Goal: Task Accomplishment & Management: Use online tool/utility

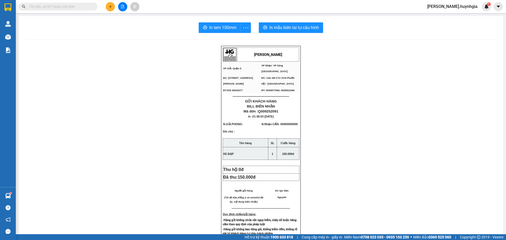
drag, startPoint x: 0, startPoint y: 0, endPoint x: 96, endPoint y: 87, distance: 129.0
click at [111, 89] on div "[PERSON_NAME] VP Gửi: Quận 5 VP Nhận: VP hàng [GEOGRAPHIC_DATA] ĐC: 394 An [P…" at bounding box center [260, 225] width 471 height 358
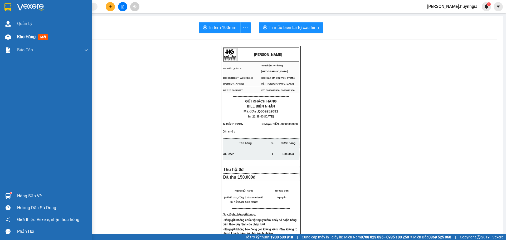
click at [13, 37] on div "Kho hàng mới" at bounding box center [46, 36] width 92 height 13
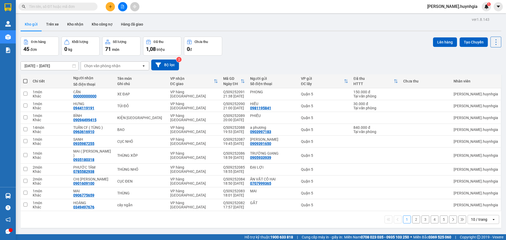
click at [128, 65] on div "Chọn văn phòng nhận" at bounding box center [111, 66] width 61 height 8
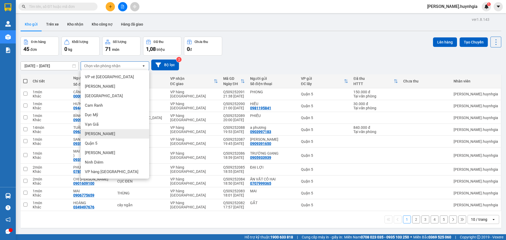
click at [99, 135] on span "[PERSON_NAME]" at bounding box center [100, 133] width 30 height 5
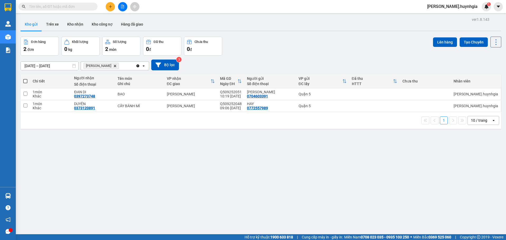
click at [26, 80] on span at bounding box center [25, 81] width 4 height 4
click at [25, 78] on input "checkbox" at bounding box center [25, 78] width 0 height 0
checkbox input "true"
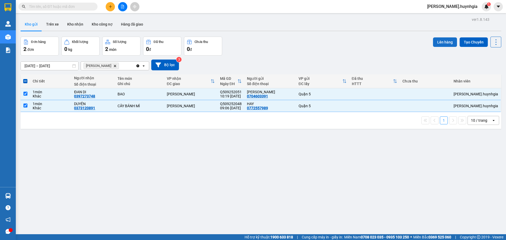
click at [441, 44] on button "Lên hàng" at bounding box center [445, 41] width 24 height 9
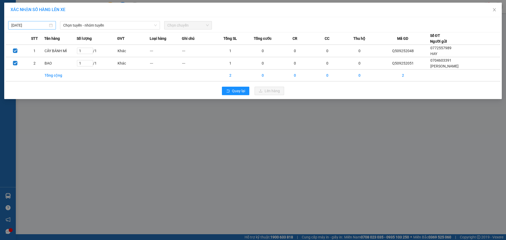
click at [31, 24] on input "15/09/2025" at bounding box center [29, 25] width 37 height 6
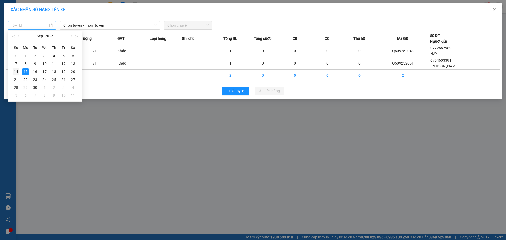
click at [17, 70] on div "14" at bounding box center [16, 71] width 6 height 6
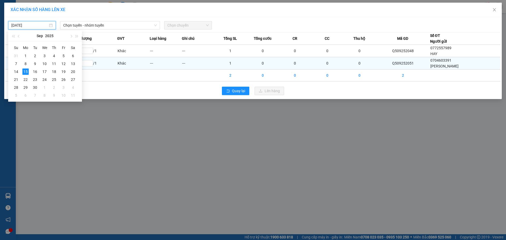
type input "[DATE]"
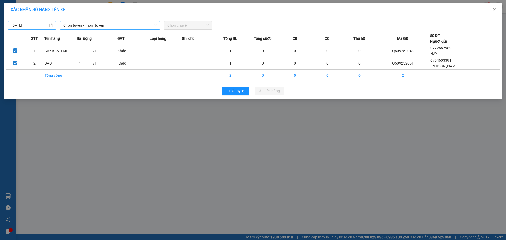
click at [95, 24] on span "Chọn tuyến - nhóm tuyến" at bounding box center [109, 25] width 93 height 8
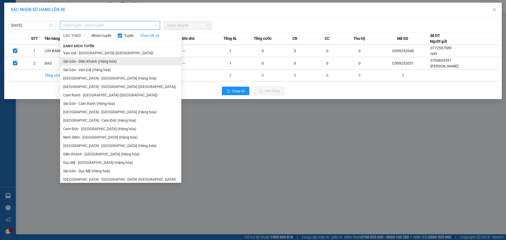
click at [110, 63] on li "Sài Gòn - Diên Khánh (Hàng hóa)" at bounding box center [120, 61] width 121 height 8
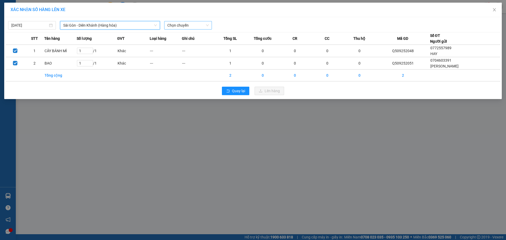
click at [174, 25] on span "Chọn chuyến" at bounding box center [187, 25] width 41 height 8
drag, startPoint x: 179, startPoint y: 42, endPoint x: 241, endPoint y: 63, distance: 65.6
click at [180, 42] on div "22:00" at bounding box center [187, 44] width 41 height 6
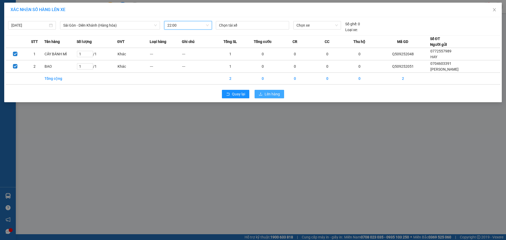
click at [266, 96] on span "Lên hàng" at bounding box center [271, 94] width 15 height 6
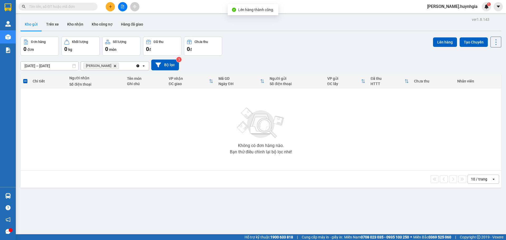
click at [114, 66] on icon "Diên Khánh, close by backspace" at bounding box center [115, 66] width 2 height 2
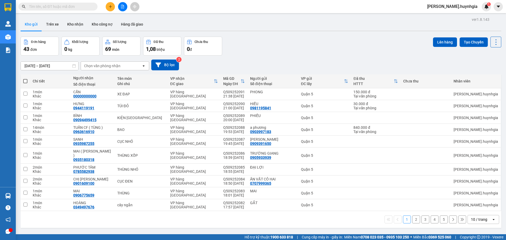
click at [23, 79] on span at bounding box center [25, 81] width 4 height 4
click at [25, 78] on input "checkbox" at bounding box center [25, 78] width 0 height 0
checkbox input "true"
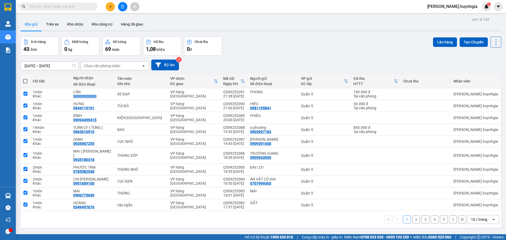
checkbox input "true"
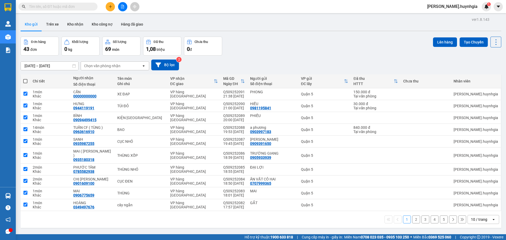
checkbox input "true"
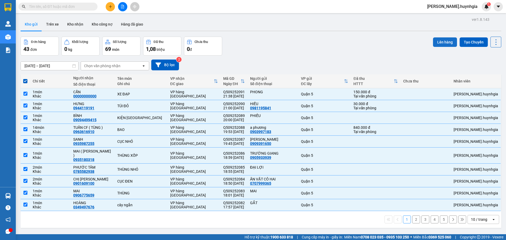
click at [447, 41] on button "Lên hàng" at bounding box center [445, 41] width 24 height 9
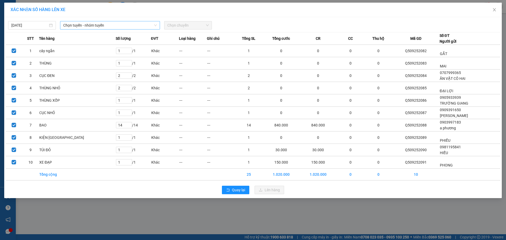
click at [133, 21] on div "Chọn tuyến - nhóm tuyến" at bounding box center [110, 25] width 100 height 8
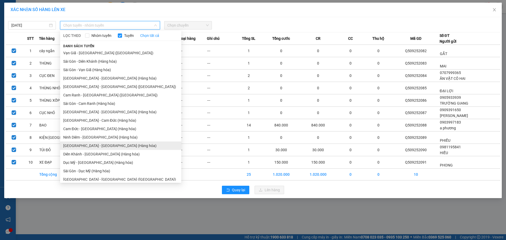
scroll to position [11, 0]
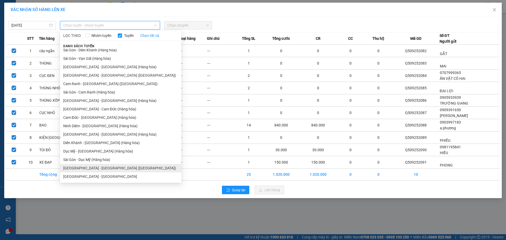
click at [106, 166] on li "Sài Gòn - Nha Trang (Hàng hóa)" at bounding box center [120, 168] width 121 height 8
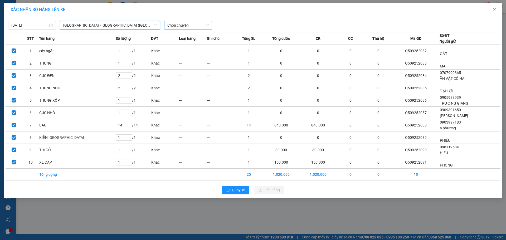
click at [186, 24] on span "Chọn chuyến" at bounding box center [187, 25] width 41 height 8
click at [179, 43] on div "22:00" at bounding box center [187, 44] width 41 height 6
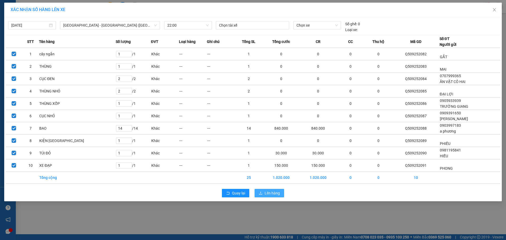
click at [264, 191] on button "Lên hàng" at bounding box center [268, 193] width 29 height 8
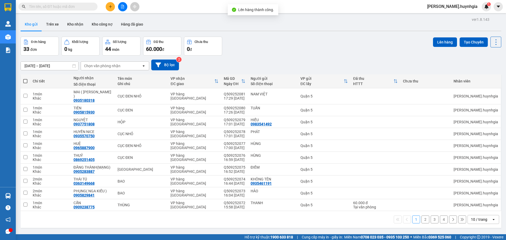
click at [471, 218] on div "10 / trang" at bounding box center [479, 219] width 24 height 8
click at [469, 205] on span "100 / trang" at bounding box center [476, 203] width 19 height 5
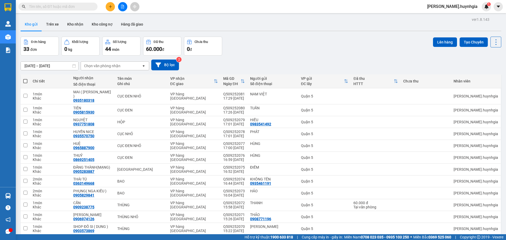
click at [27, 82] on span at bounding box center [25, 81] width 4 height 4
click at [25, 78] on input "checkbox" at bounding box center [25, 78] width 0 height 0
checkbox input "true"
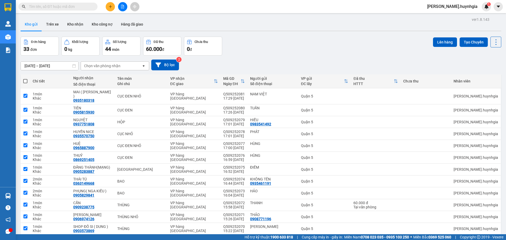
checkbox input "true"
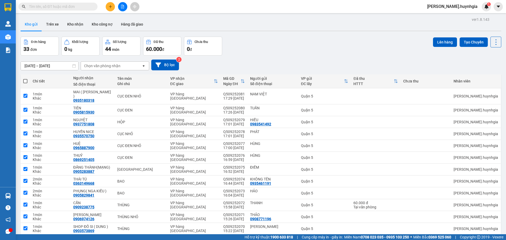
checkbox input "true"
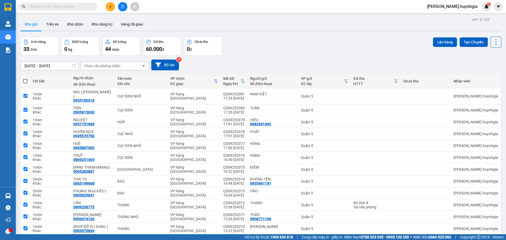
checkbox input "true"
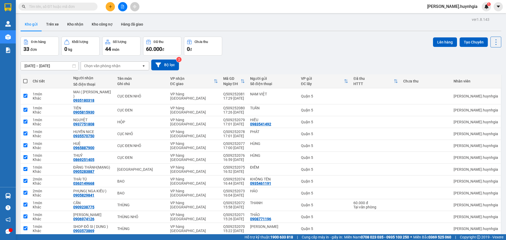
checkbox input "true"
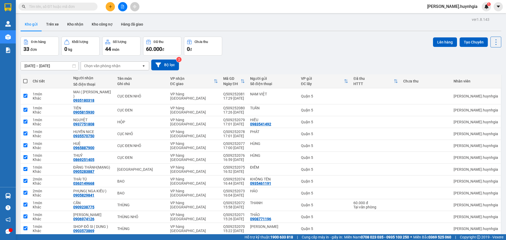
checkbox input "true"
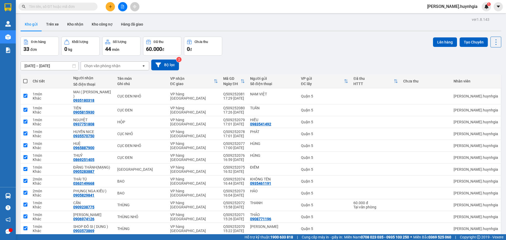
checkbox input "true"
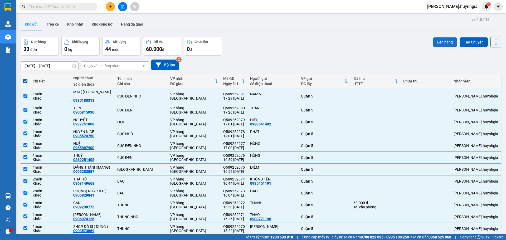
click at [446, 43] on button "Lên hàng" at bounding box center [445, 41] width 24 height 9
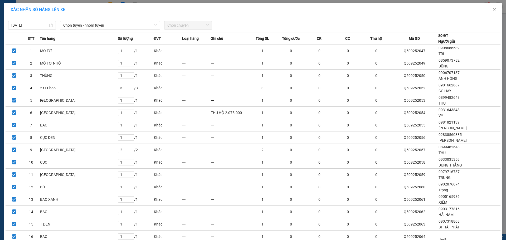
click at [154, 39] on div "ĐVT" at bounding box center [168, 39] width 28 height 6
click at [137, 24] on span "Chọn tuyến - nhóm tuyến" at bounding box center [109, 25] width 93 height 8
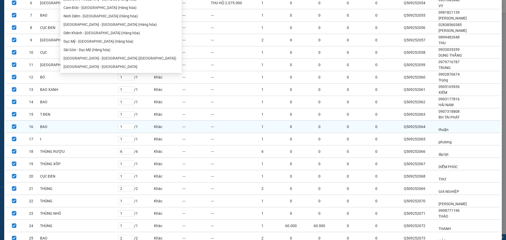
scroll to position [79, 0]
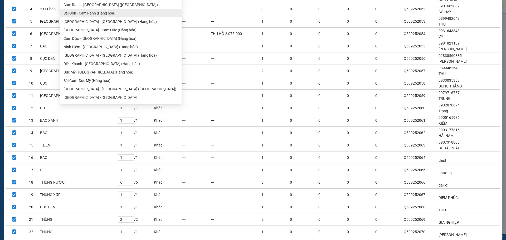
drag, startPoint x: 95, startPoint y: 87, endPoint x: 112, endPoint y: 91, distance: 18.0
click at [97, 88] on ul "Vạn Giã - Sài Gòn (Hàng hóa) Sài Gòn - Diên Khánh (Hàng hóa) Sài Gòn - Vạn Giã …" at bounding box center [120, 36] width 121 height 132
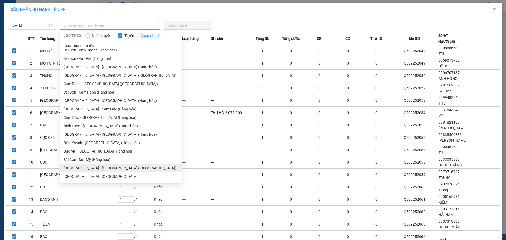
click at [100, 167] on li "Sài Gòn - Nha Trang (Hàng hóa)" at bounding box center [120, 168] width 121 height 8
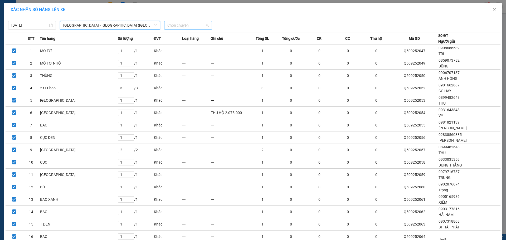
click at [182, 26] on span "Chọn chuyến" at bounding box center [187, 25] width 41 height 8
click at [183, 45] on div "22:00" at bounding box center [185, 44] width 41 height 6
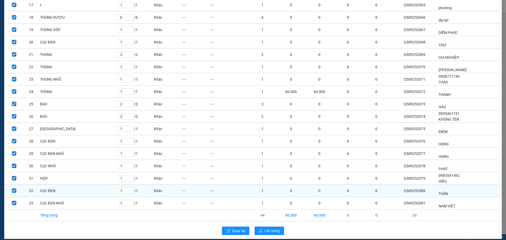
scroll to position [252, 0]
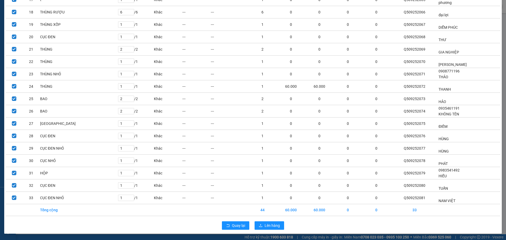
click at [265, 220] on div "Quay lại Lên hàng" at bounding box center [253, 226] width 495 height 14
click at [266, 224] on span "Lên hàng" at bounding box center [271, 226] width 15 height 6
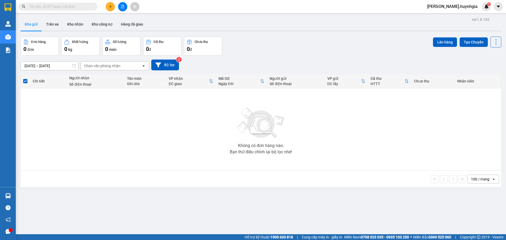
drag, startPoint x: 176, startPoint y: 230, endPoint x: 181, endPoint y: 229, distance: 4.8
click at [176, 230] on div "ver 1.8.143 Kho gửi Trên xe Kho nhận Kho công nợ Hàng đã giao Đơn hàng 0 đơn Kh…" at bounding box center [260, 136] width 485 height 240
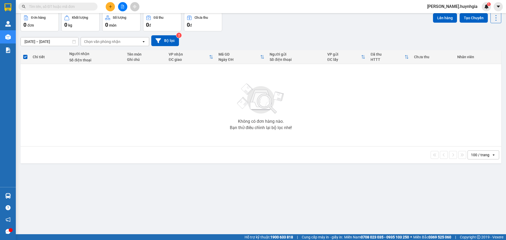
click at [416, 134] on div "Không có đơn hàng nào. Bạn thử điều chỉnh lại bộ lọc nhé!" at bounding box center [260, 105] width 475 height 79
click at [421, 125] on div "Không có đơn hàng nào. Bạn thử điều chỉnh lại bộ lọc nhé!" at bounding box center [260, 105] width 475 height 79
